Goal: Transaction & Acquisition: Subscribe to service/newsletter

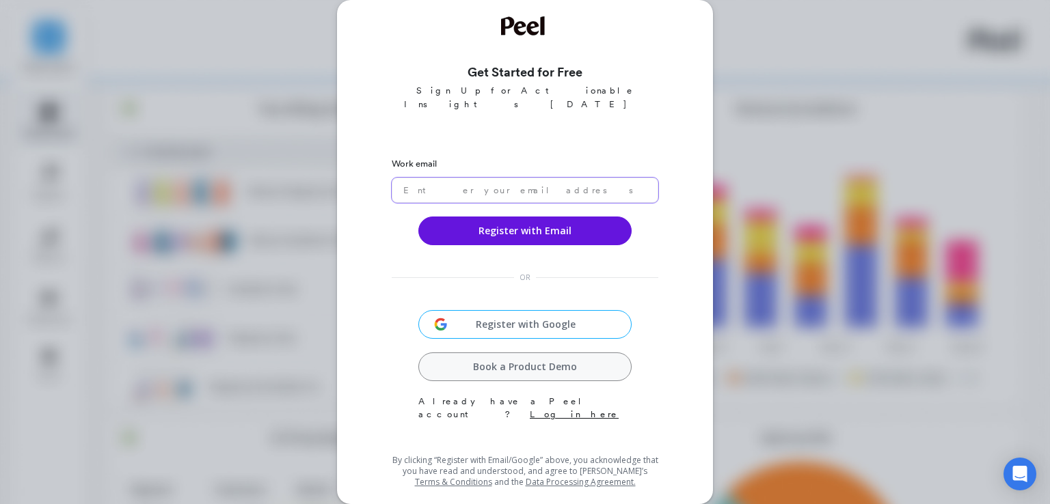
click at [569, 178] on input "email" at bounding box center [525, 190] width 267 height 25
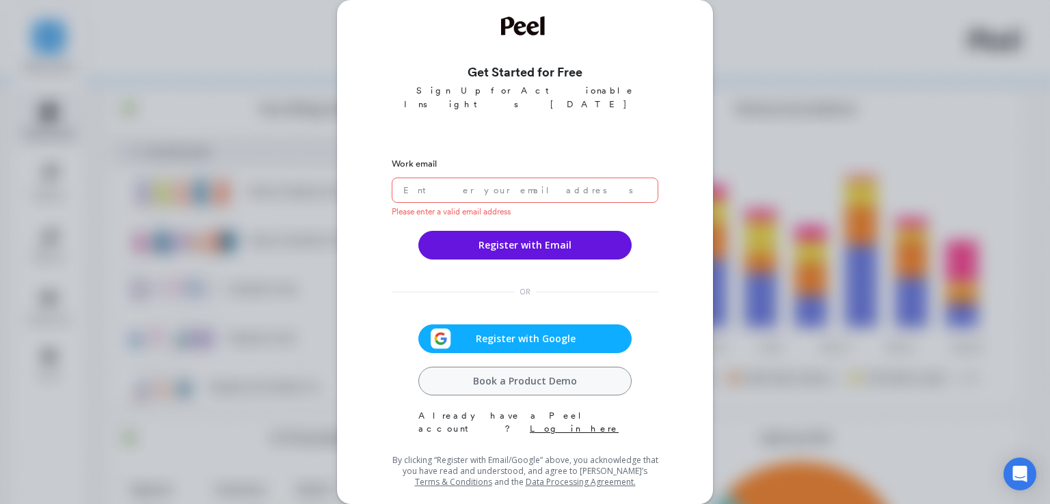
click at [522, 308] on div "Work email Please enter a valid email address Register with Email OR Register w…" at bounding box center [525, 299] width 267 height 301
click at [515, 332] on span "Register with Google" at bounding box center [525, 339] width 149 height 14
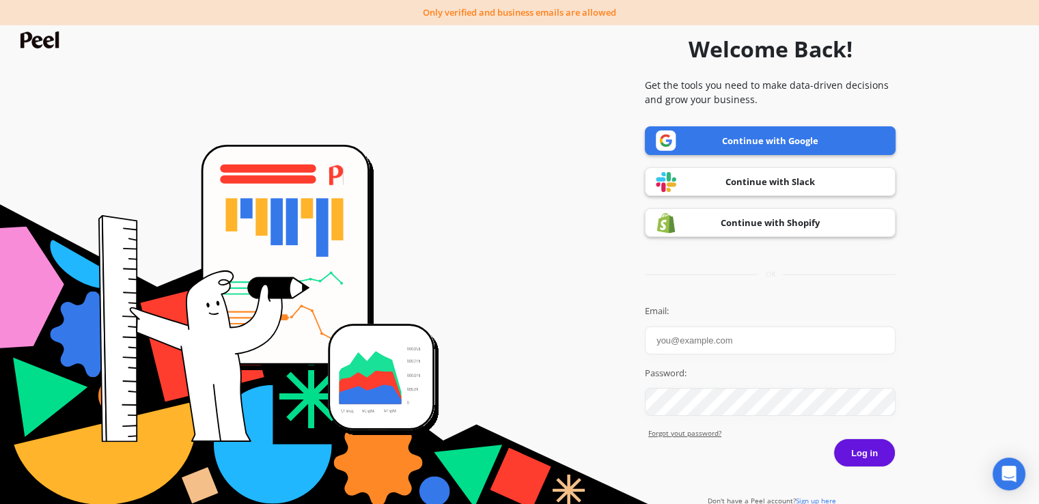
click at [667, 340] on input "Email:" at bounding box center [770, 341] width 251 height 28
click at [735, 144] on link "Continue with Google" at bounding box center [770, 140] width 251 height 29
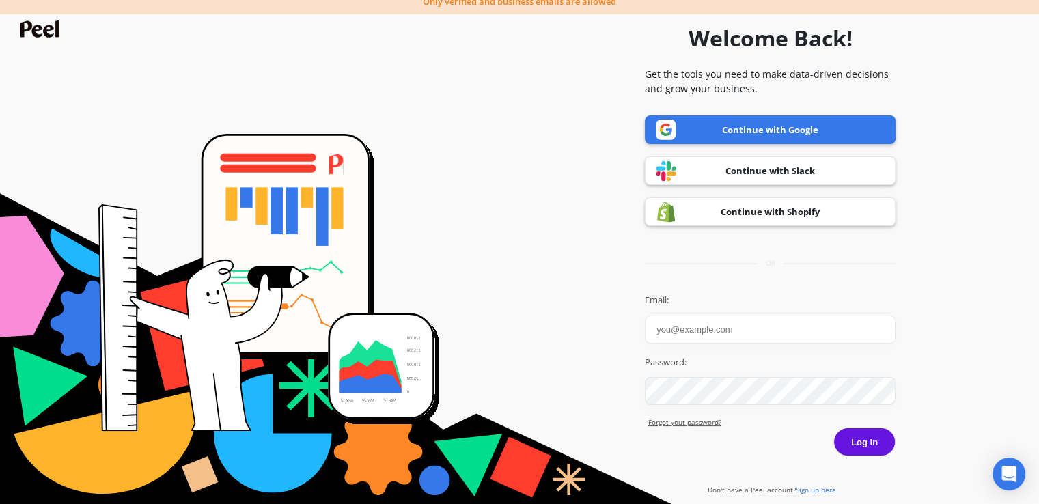
click at [724, 329] on input "Email:" at bounding box center [770, 330] width 251 height 28
drag, startPoint x: 810, startPoint y: 480, endPoint x: 810, endPoint y: 487, distance: 7.5
click at [810, 487] on div "Don't have a Peel account? Sign up here" at bounding box center [771, 488] width 132 height 16
click at [810, 487] on span "Sign up here" at bounding box center [816, 490] width 40 height 10
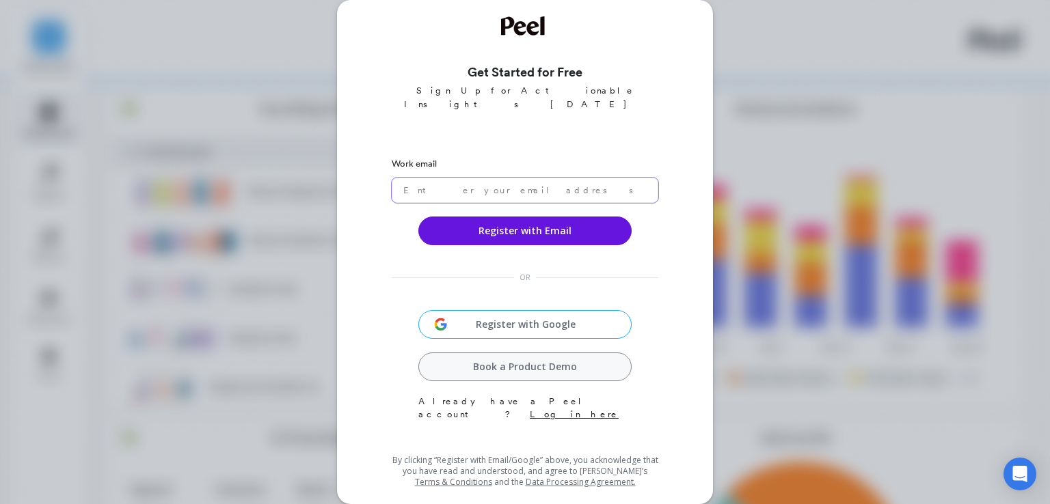
click at [542, 178] on input "email" at bounding box center [525, 190] width 267 height 25
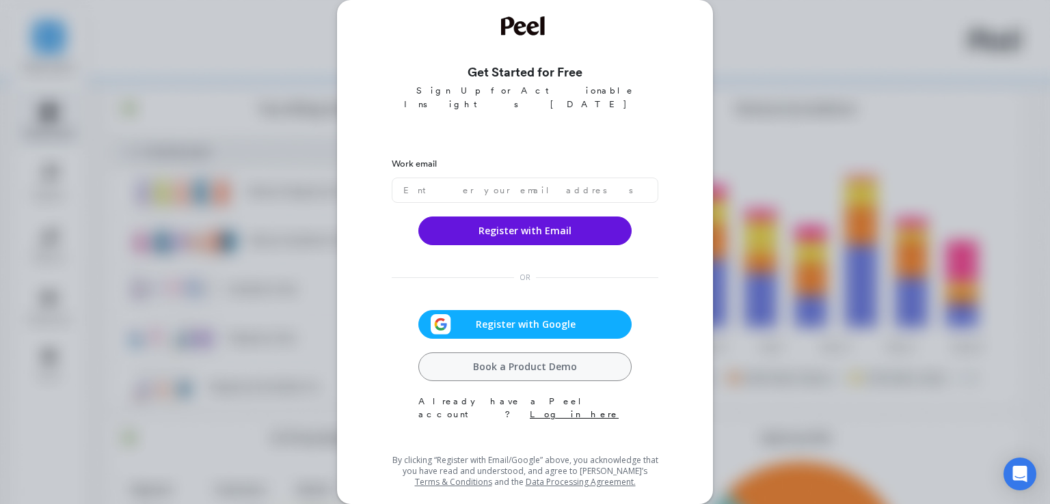
click at [523, 314] on div "Register with Google" at bounding box center [524, 324] width 205 height 21
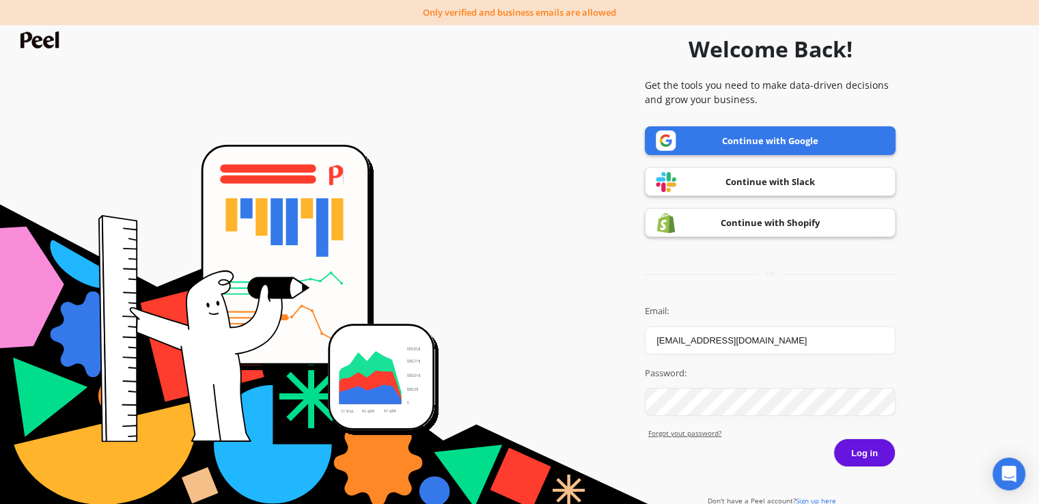
type input "[EMAIL_ADDRESS][DOMAIN_NAME]"
click at [834, 439] on button "Log in" at bounding box center [865, 453] width 62 height 29
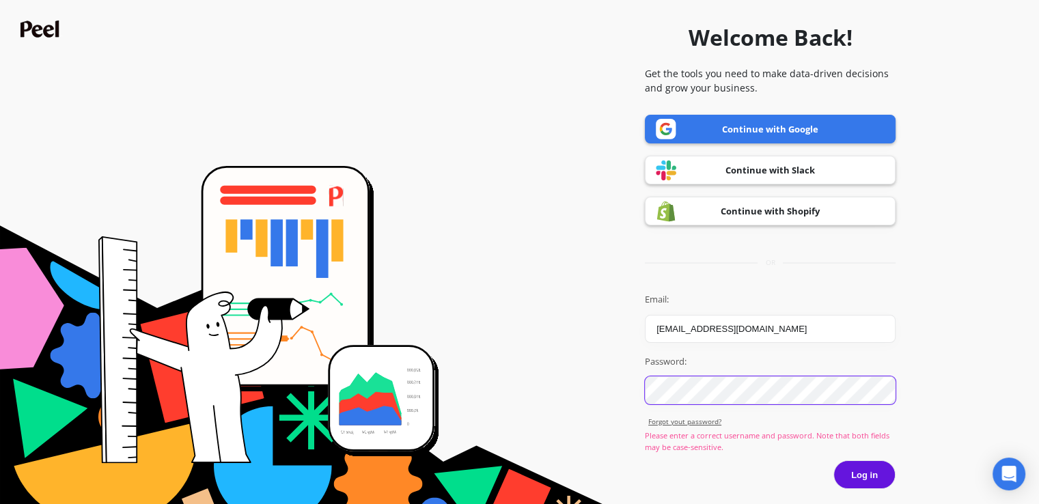
click at [834, 461] on button "Log in" at bounding box center [865, 475] width 62 height 29
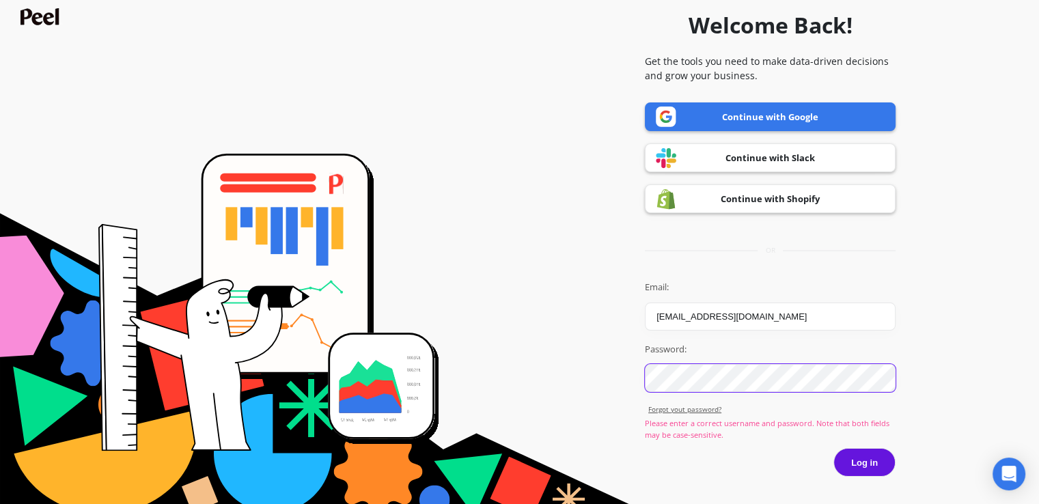
scroll to position [32, 0]
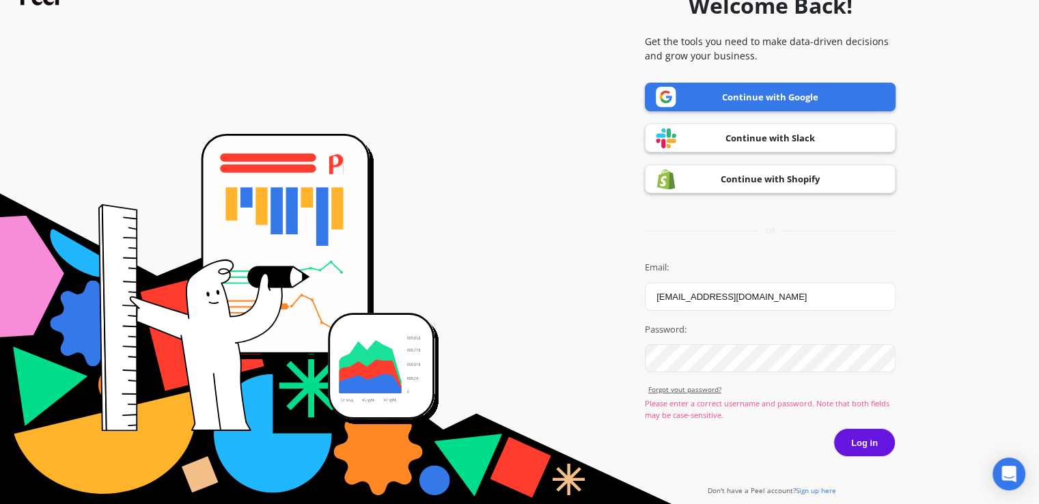
click at [805, 487] on span "Sign up here" at bounding box center [816, 491] width 40 height 10
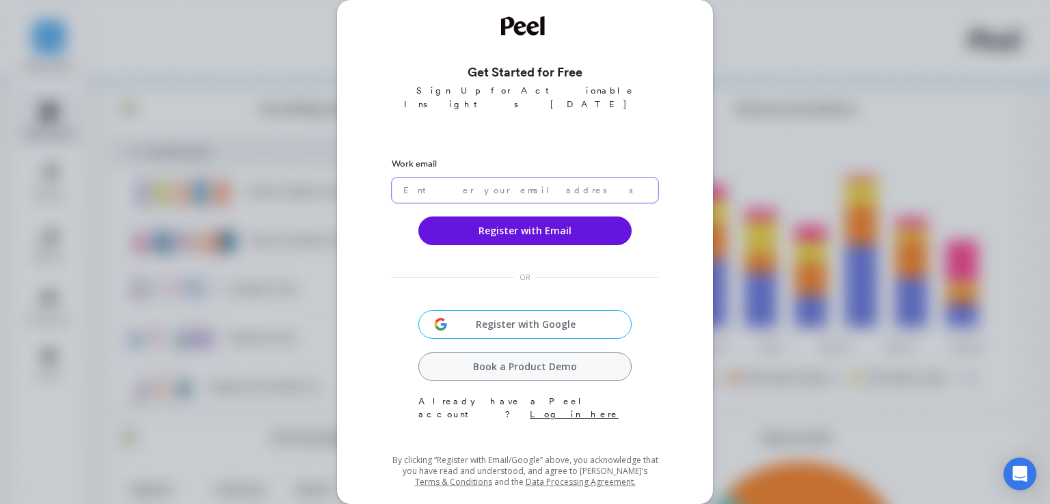
click at [538, 178] on input "email" at bounding box center [525, 190] width 267 height 25
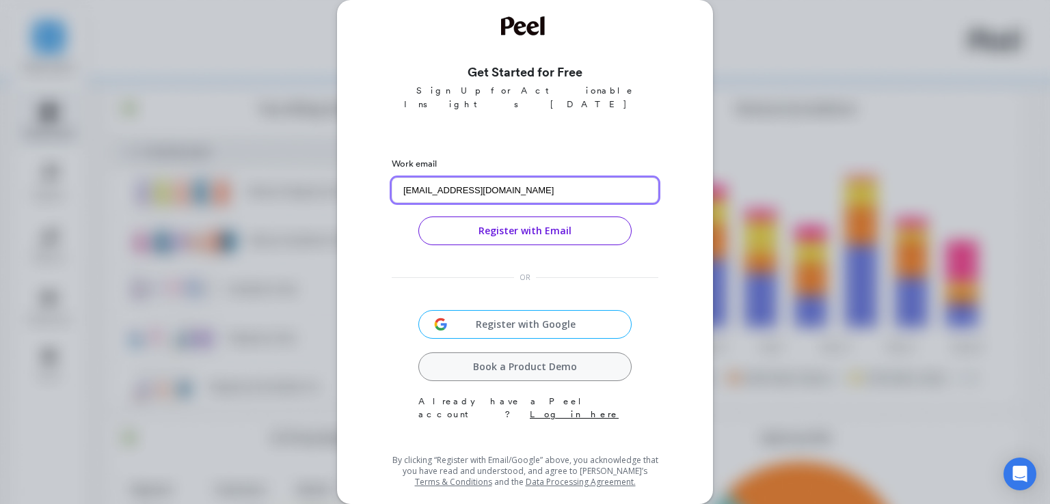
type input "[EMAIL_ADDRESS][DOMAIN_NAME]"
click at [547, 230] on button "Register with Email" at bounding box center [524, 231] width 213 height 29
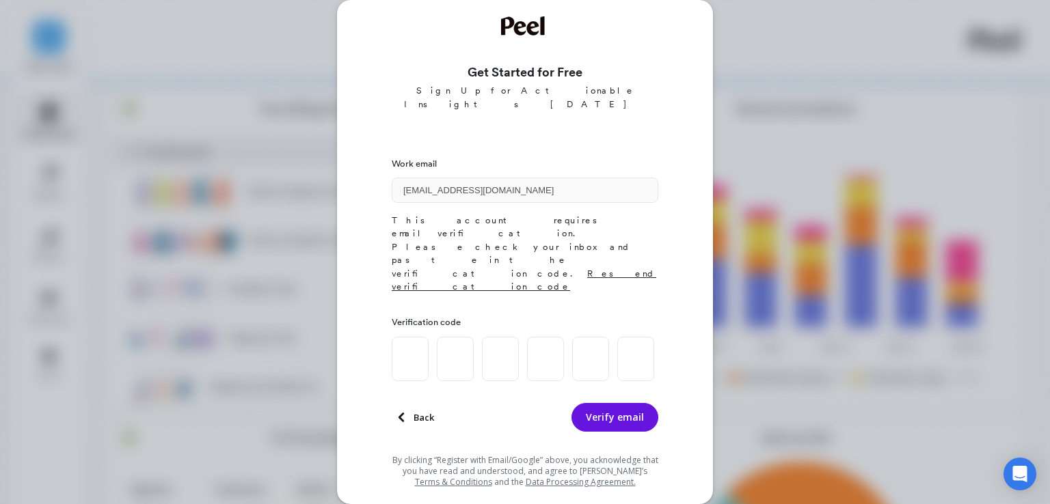
click at [410, 337] on input at bounding box center [410, 359] width 37 height 44
paste input "0"
type input "0"
paste input "0"
type input "0"
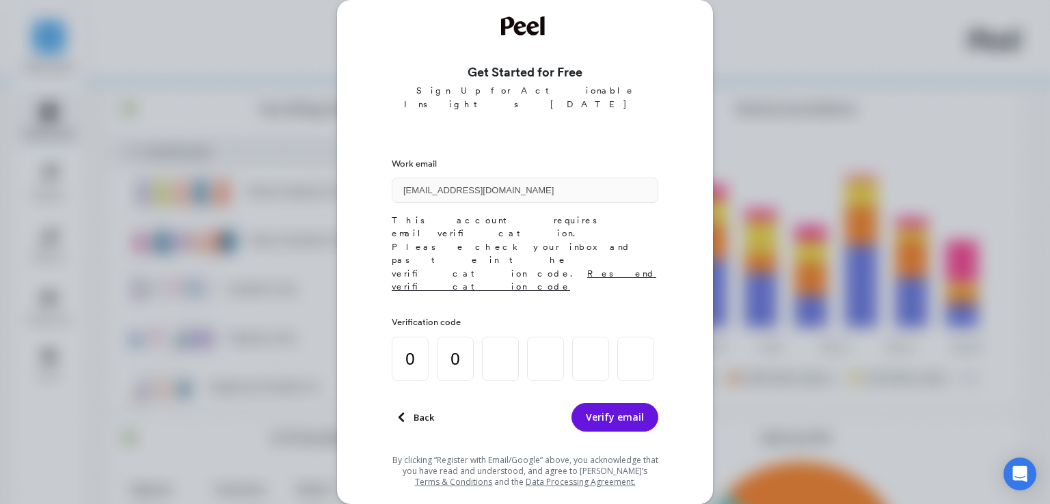
paste input "0"
type input "0"
paste input "0"
type input "0"
paste input "0"
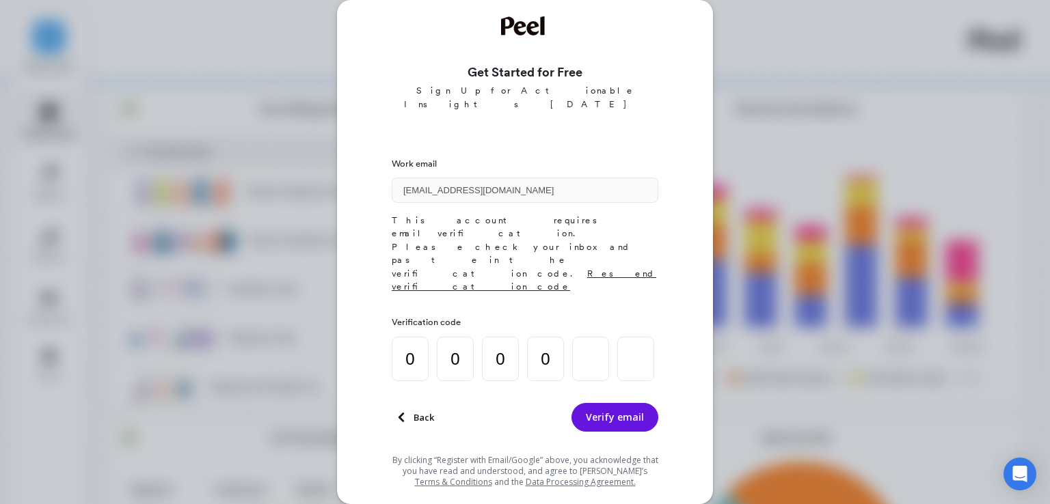
type input "0"
paste input "0"
type input "0"
paste input
click at [410, 337] on input "0" at bounding box center [410, 359] width 37 height 44
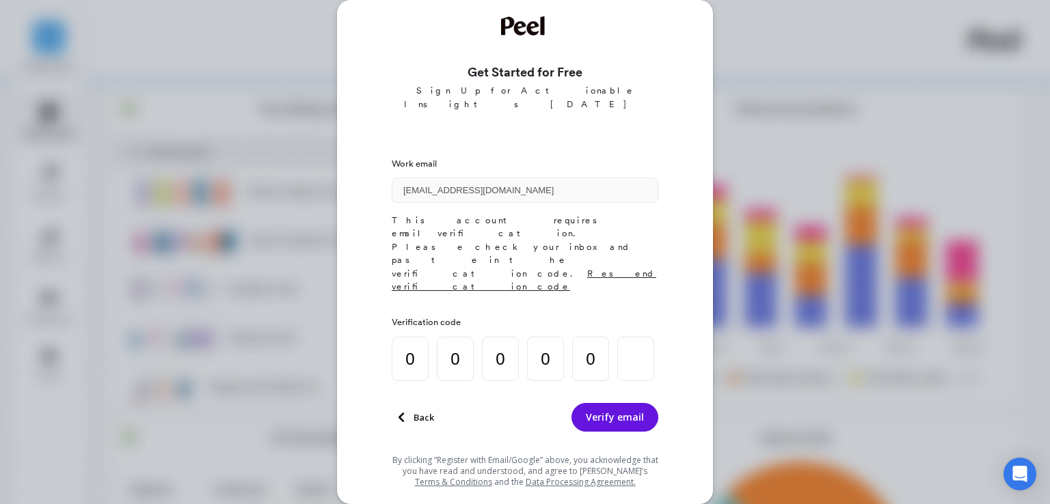
click at [410, 337] on input "0" at bounding box center [410, 359] width 37 height 44
click at [452, 337] on input "0" at bounding box center [455, 359] width 37 height 44
drag, startPoint x: 587, startPoint y: 278, endPoint x: 452, endPoint y: 301, distance: 137.2
click at [452, 337] on div "0 0 0" at bounding box center [523, 359] width 262 height 44
click at [554, 337] on input "0" at bounding box center [545, 359] width 37 height 44
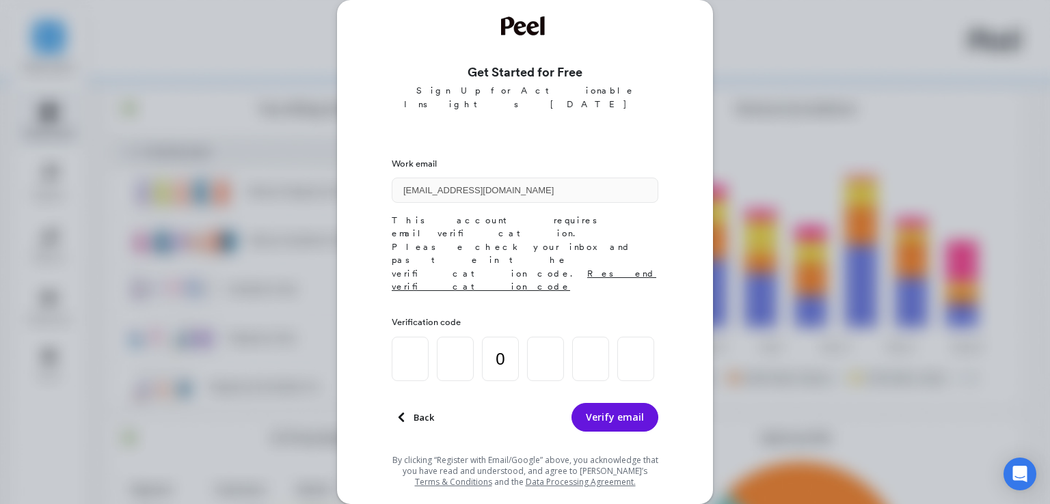
click at [506, 337] on input "0" at bounding box center [500, 359] width 37 height 44
click at [406, 337] on input at bounding box center [410, 359] width 37 height 44
type input "0"
type input "5"
type input "9"
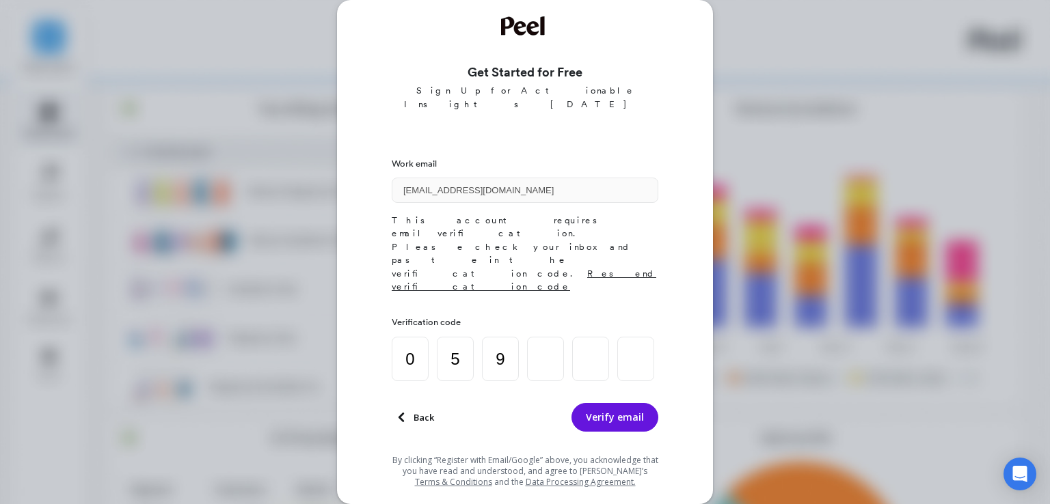
type input "8"
type input "0"
type input "6"
click at [614, 365] on div "Work email islammgendi@gmail.com This account requires email verification. Plea…" at bounding box center [525, 299] width 267 height 301
click at [616, 403] on button "Verify email" at bounding box center [614, 417] width 87 height 29
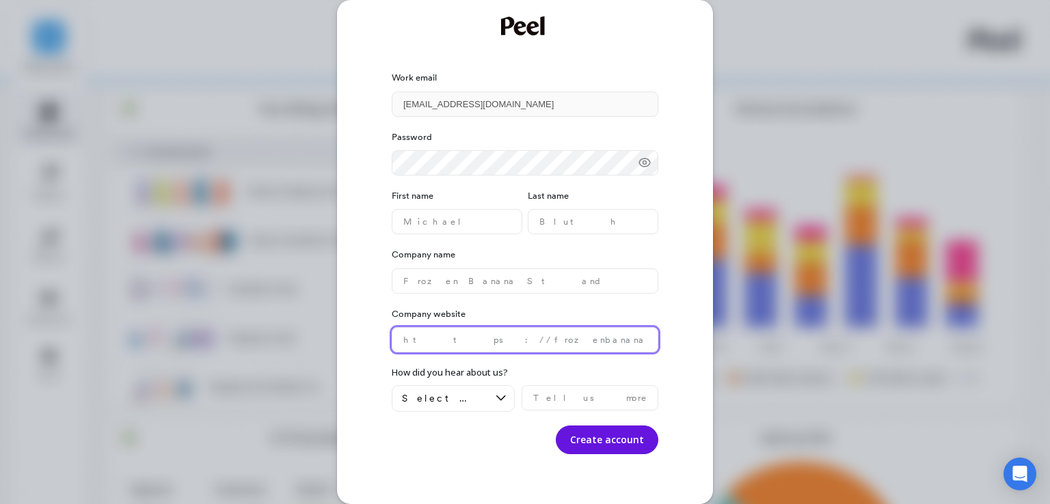
click at [616, 350] on website "text" at bounding box center [525, 339] width 267 height 25
click at [443, 227] on name "text" at bounding box center [457, 221] width 131 height 25
click at [448, 279] on name "text" at bounding box center [525, 281] width 267 height 25
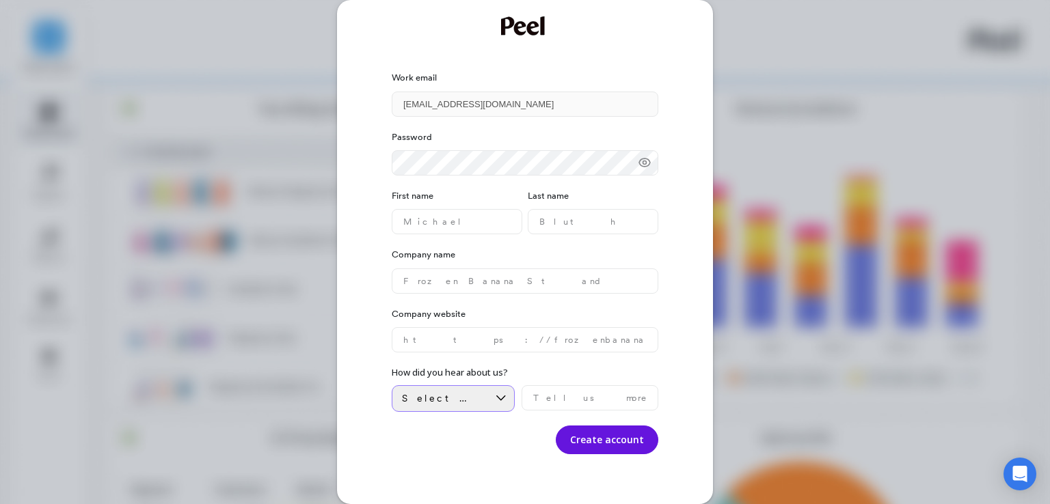
click at [476, 393] on div "Select an option" at bounding box center [445, 398] width 86 height 13
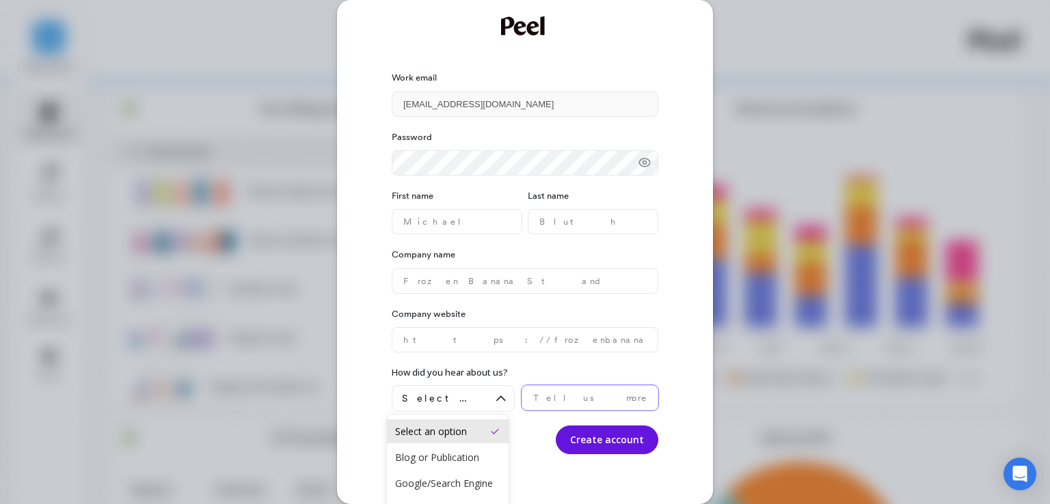
click at [554, 279] on div "Password First name Last name Company name Company website How did you hear abo…" at bounding box center [525, 286] width 267 height 338
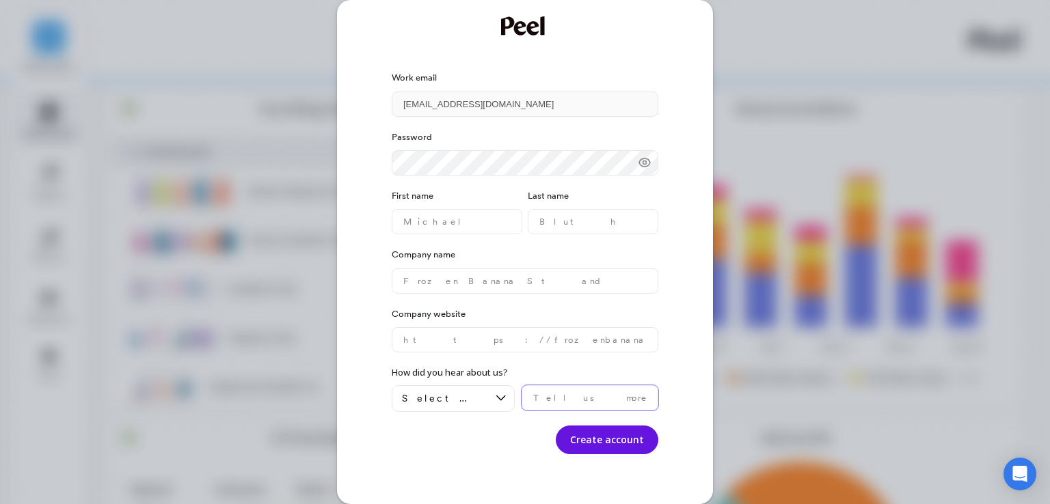
click at [549, 387] on input "text" at bounding box center [589, 397] width 137 height 25
type input "retition"
click at [538, 348] on website "text" at bounding box center [525, 339] width 267 height 25
click at [548, 394] on input "retition" at bounding box center [589, 397] width 137 height 25
click at [560, 414] on div "Password First name Last name Company name Company website How did you hear abo…" at bounding box center [525, 286] width 267 height 338
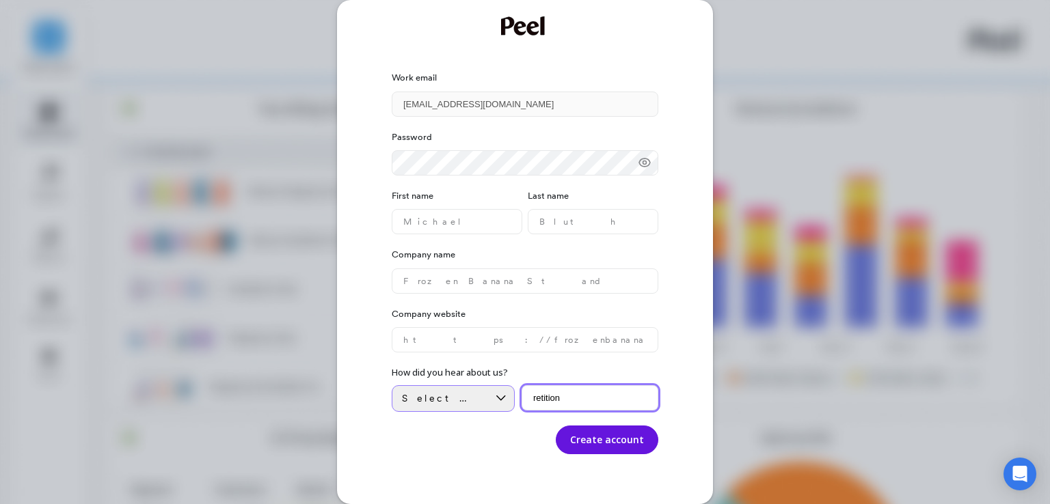
drag, startPoint x: 566, startPoint y: 399, endPoint x: 492, endPoint y: 408, distance: 74.3
click at [492, 408] on div "Select an option retition" at bounding box center [525, 398] width 267 height 27
type input "chohort"
click at [514, 279] on name "text" at bounding box center [525, 281] width 267 height 25
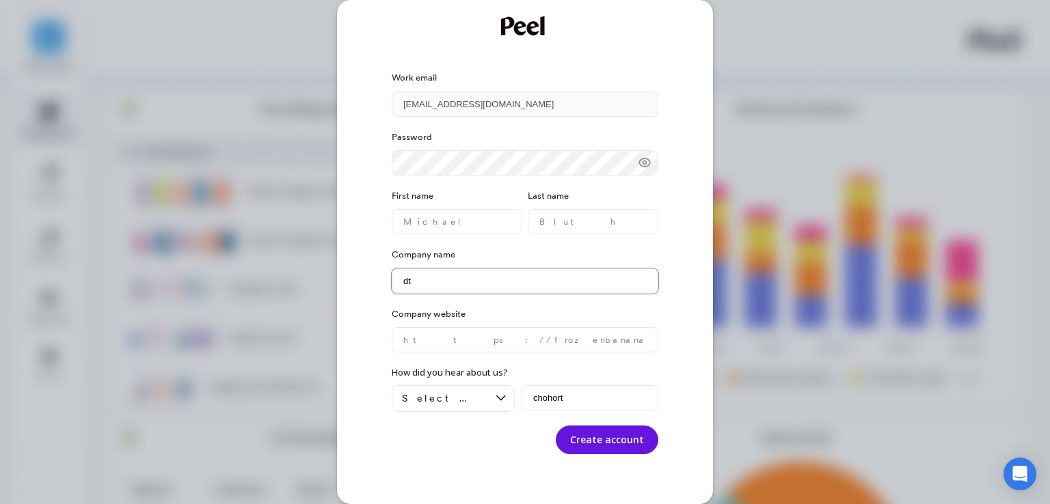
type name "d"
type name "Drm"
click at [452, 215] on name "text" at bounding box center [457, 221] width 131 height 25
type name "islam"
click at [539, 226] on name "text" at bounding box center [593, 221] width 131 height 25
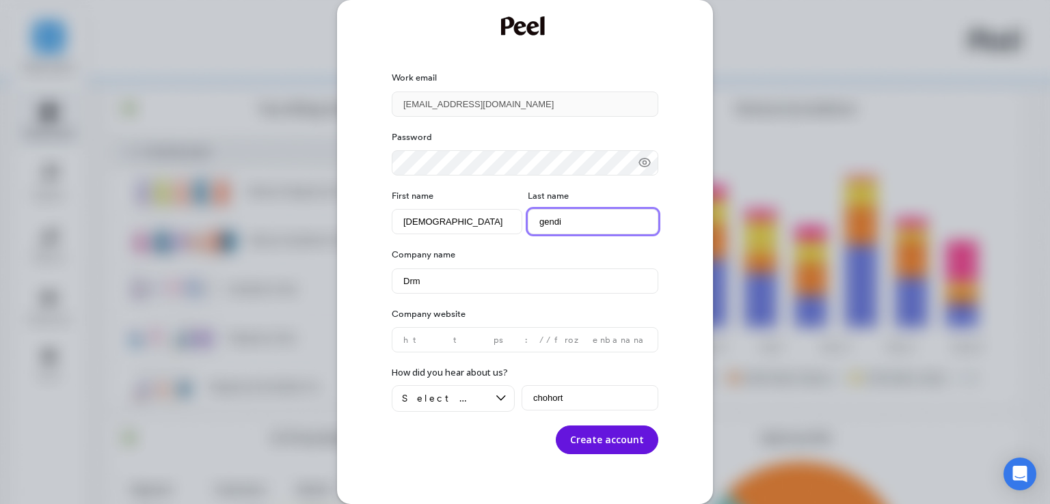
type name "gendi"
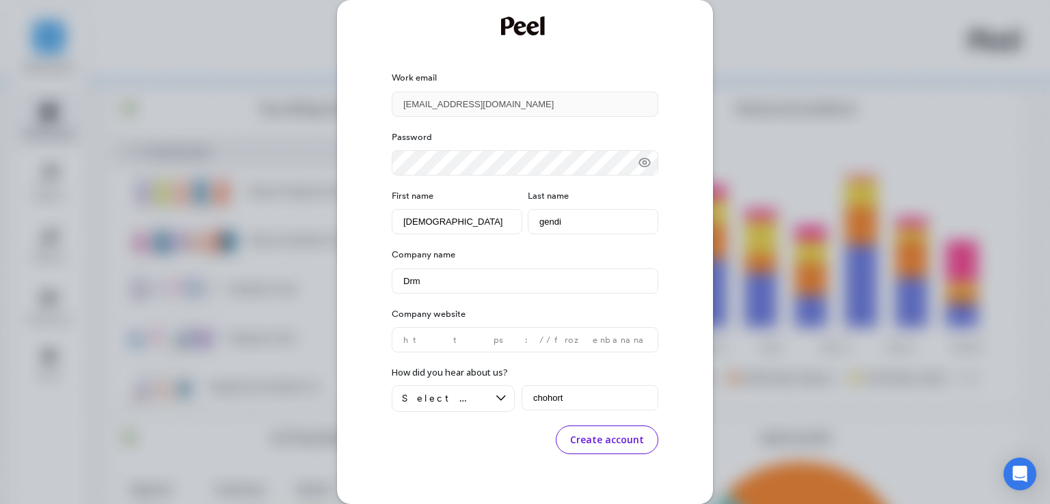
click at [622, 447] on button "Create account" at bounding box center [607, 440] width 103 height 29
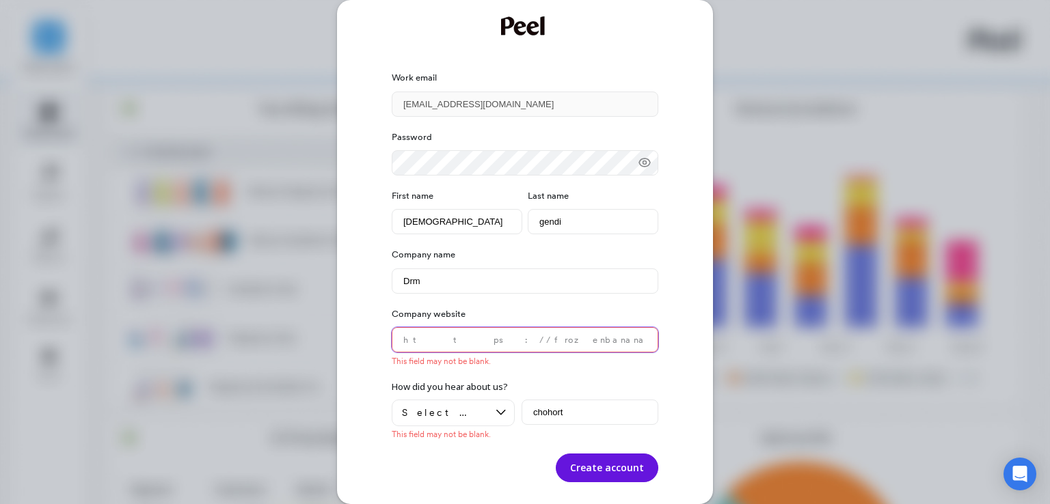
click at [505, 344] on website "text" at bounding box center [525, 339] width 267 height 25
paste website "https://drrmohh.com/"
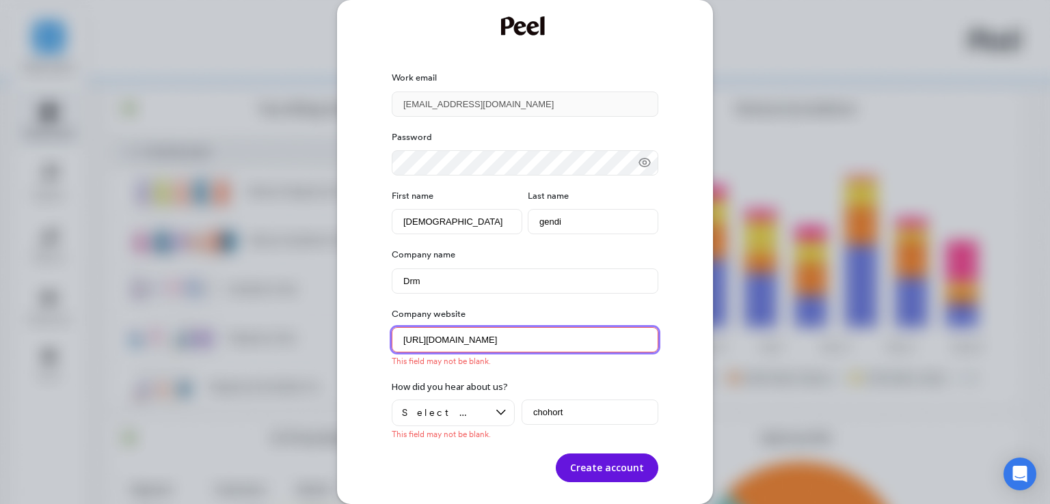
type website "https://drrmohh.com/"
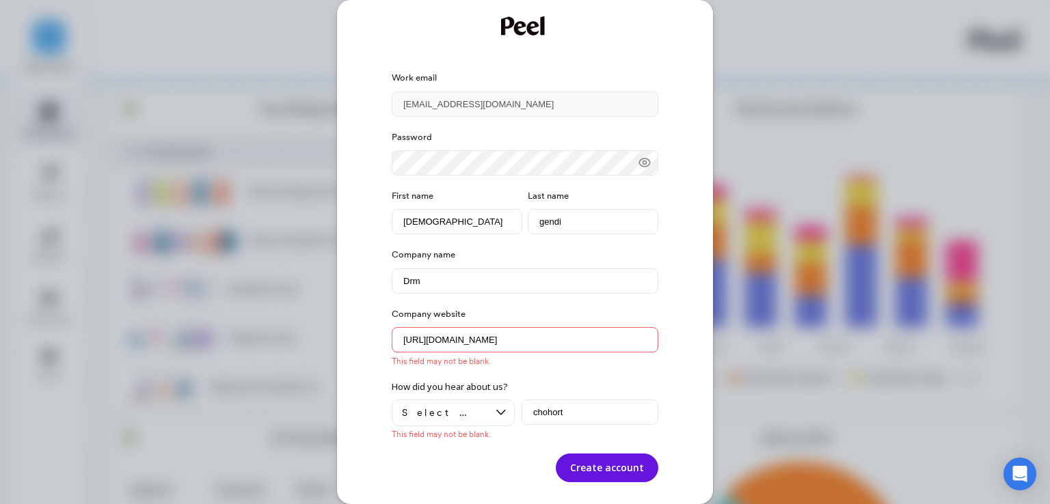
click at [525, 374] on div "Password First name islam Last name gendi Company name Drm Company website http…" at bounding box center [525, 300] width 267 height 366
click at [599, 465] on button "Create account" at bounding box center [607, 468] width 103 height 29
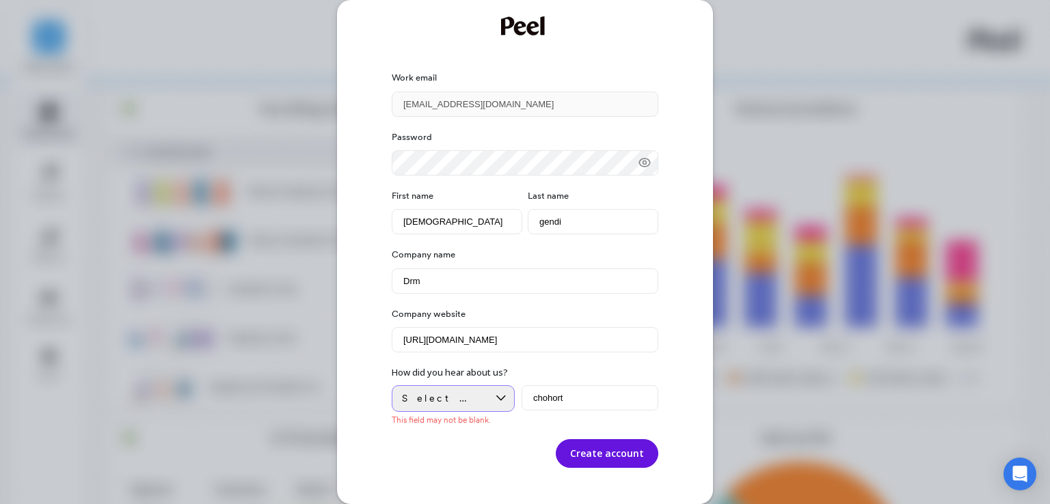
click at [456, 395] on span "Select an option" at bounding box center [443, 398] width 83 height 13
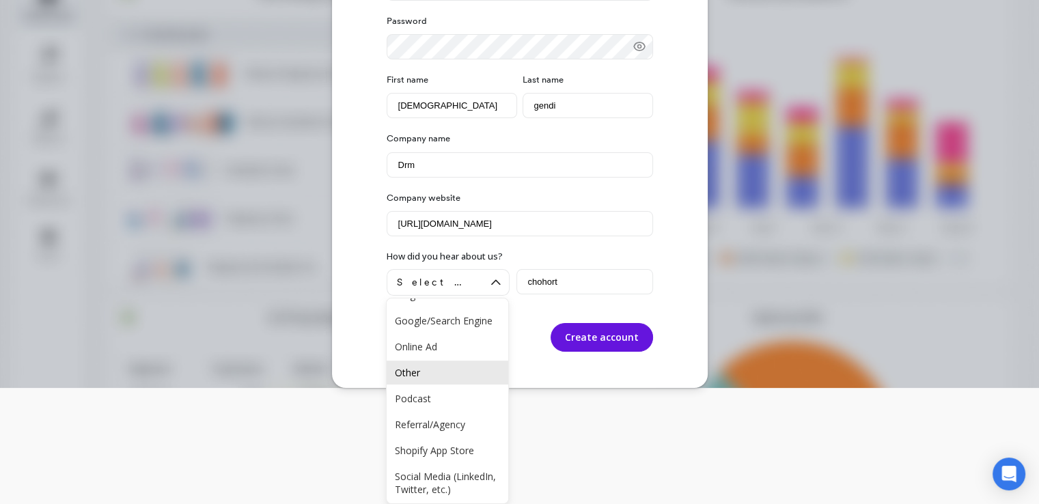
scroll to position [51, 0]
click at [456, 382] on div "Other" at bounding box center [448, 370] width 122 height 24
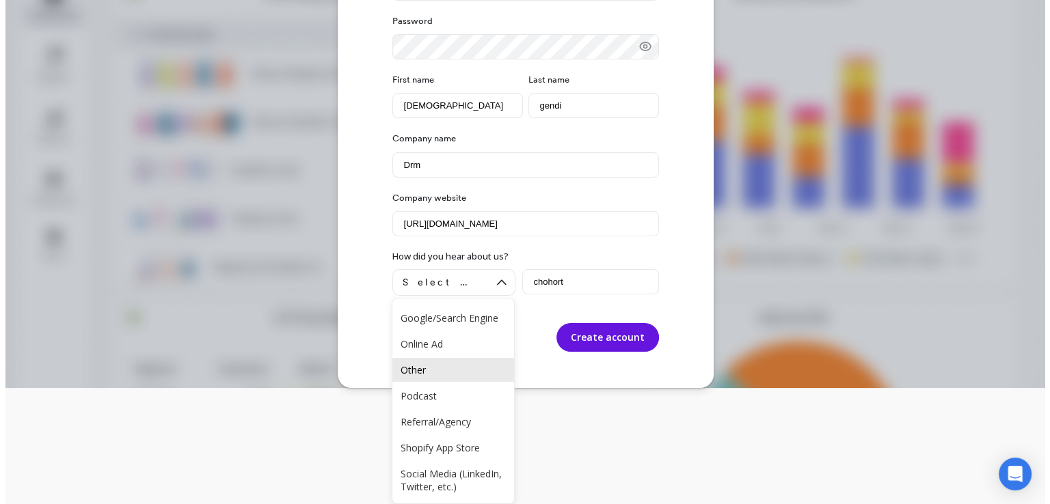
scroll to position [0, 0]
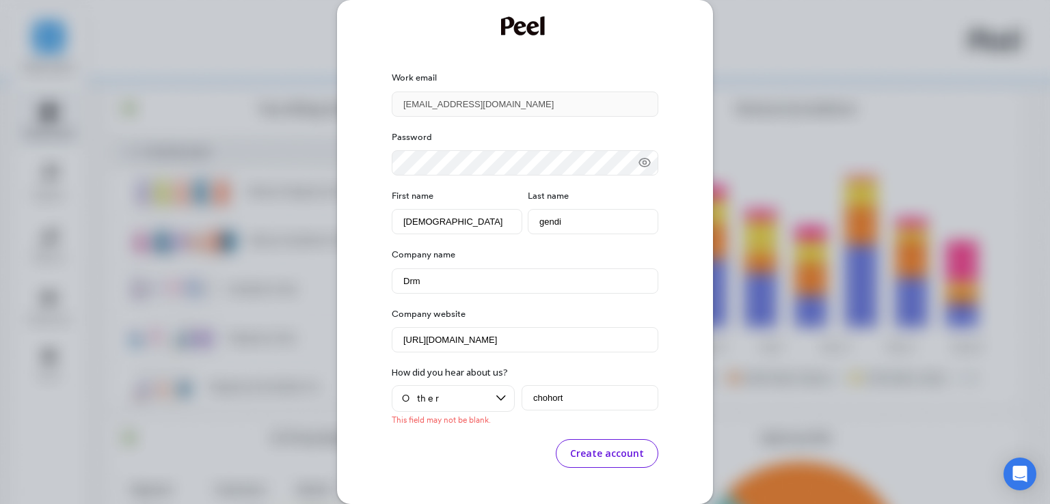
click at [585, 450] on button "Create account" at bounding box center [607, 453] width 103 height 29
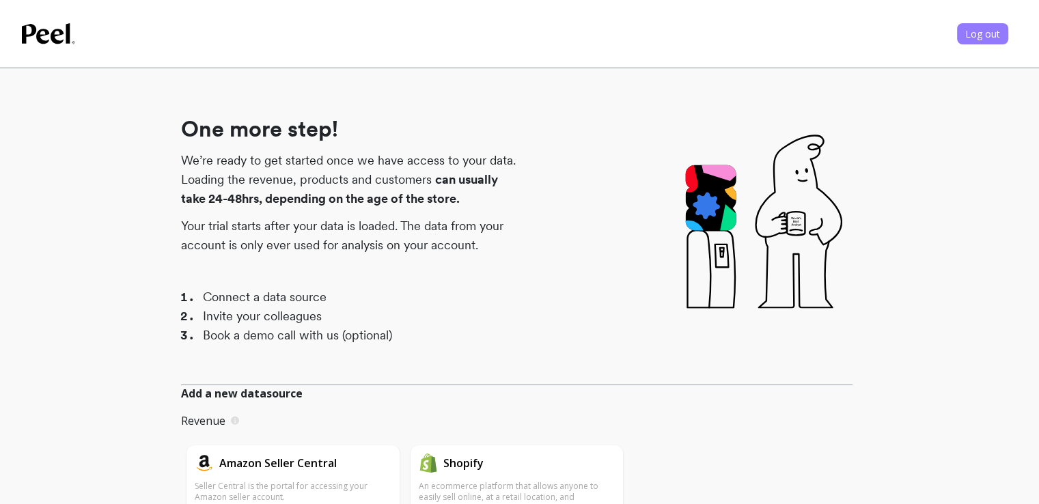
click at [998, 39] on span "Log out" at bounding box center [983, 33] width 35 height 13
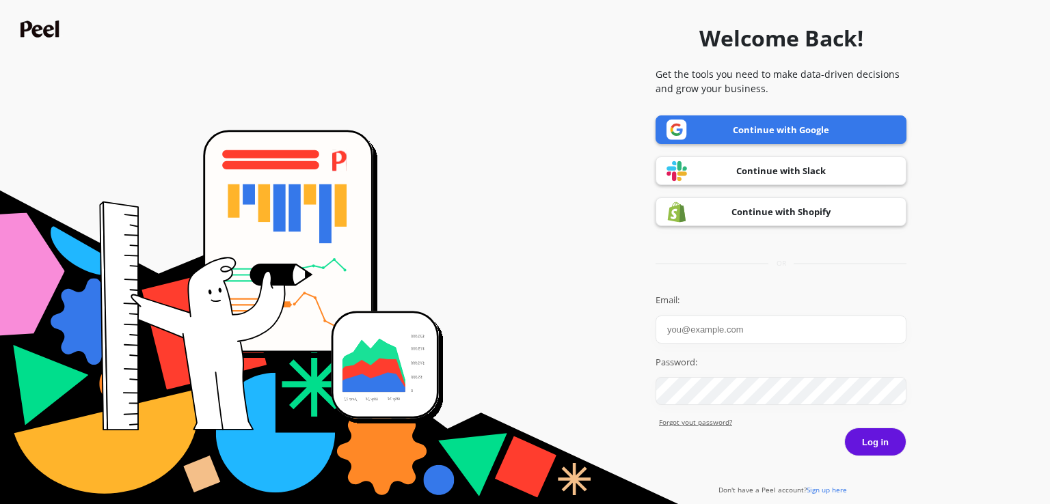
type input "[EMAIL_ADDRESS][DOMAIN_NAME]"
click at [885, 431] on button "Log in" at bounding box center [875, 442] width 62 height 29
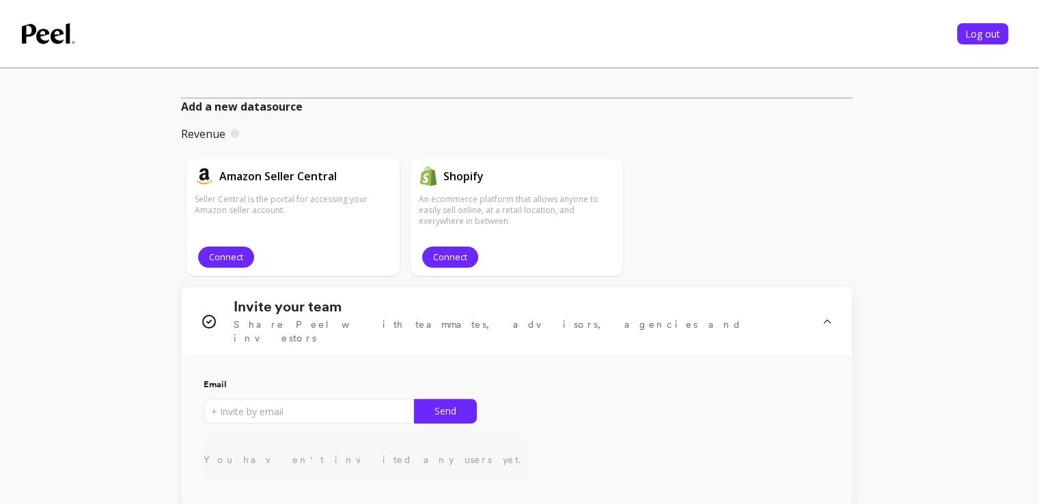
scroll to position [429, 0]
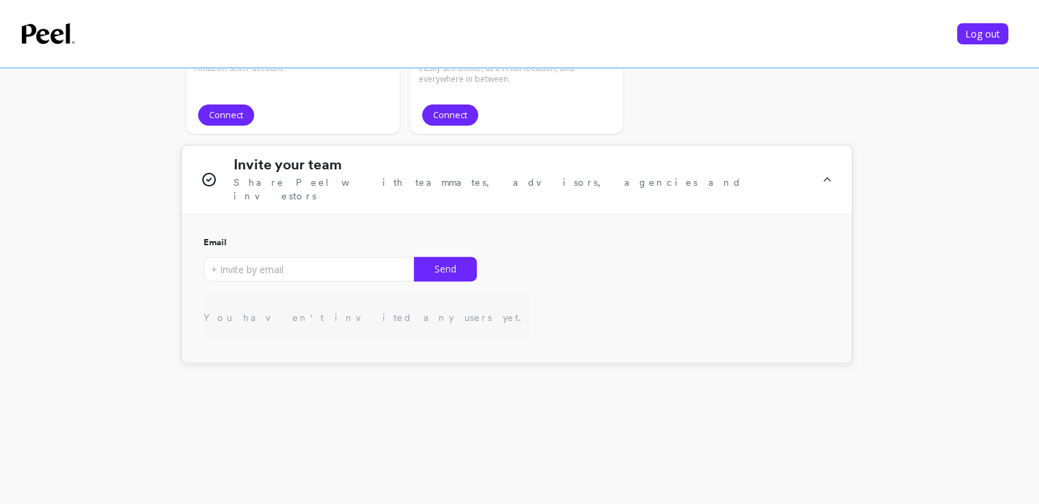
click at [781, 199] on div "Invite your team Share [PERSON_NAME] with teammates, advisors, agencies and inv…" at bounding box center [517, 180] width 670 height 69
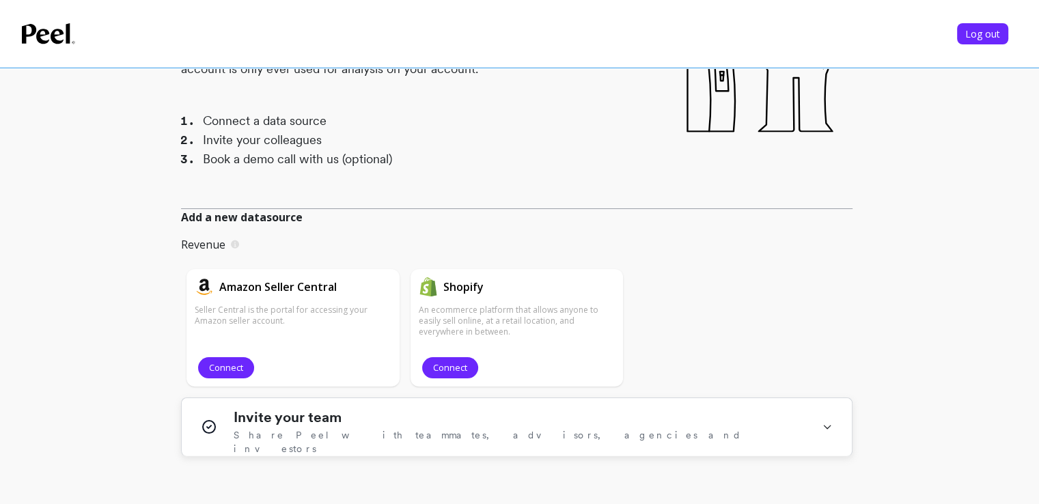
scroll to position [182, 0]
